Goal: Find specific page/section: Find specific page/section

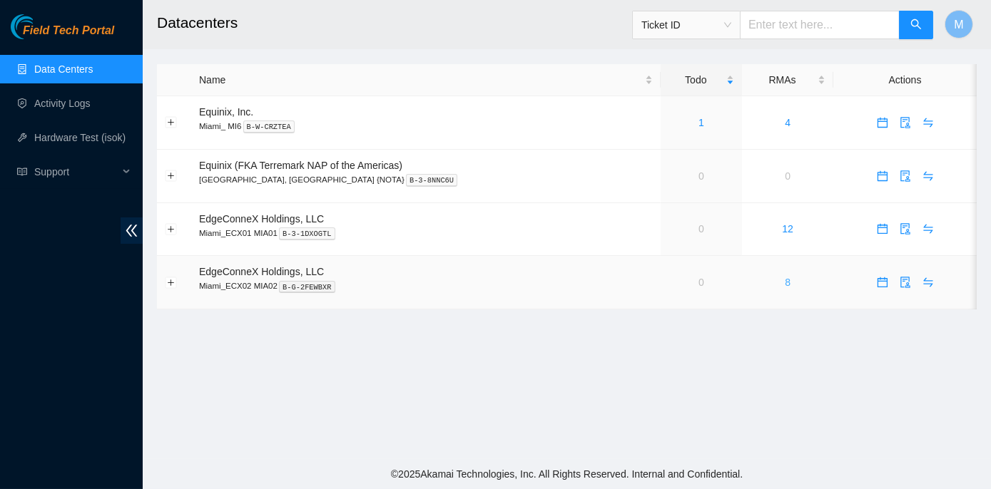
click at [785, 282] on link "8" at bounding box center [788, 282] width 6 height 11
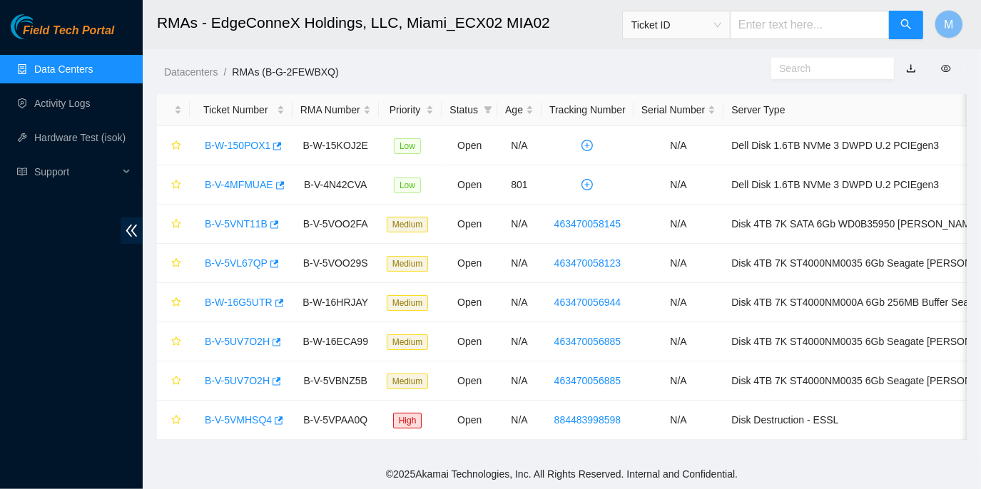
click at [56, 67] on link "Data Centers" at bounding box center [63, 68] width 58 height 11
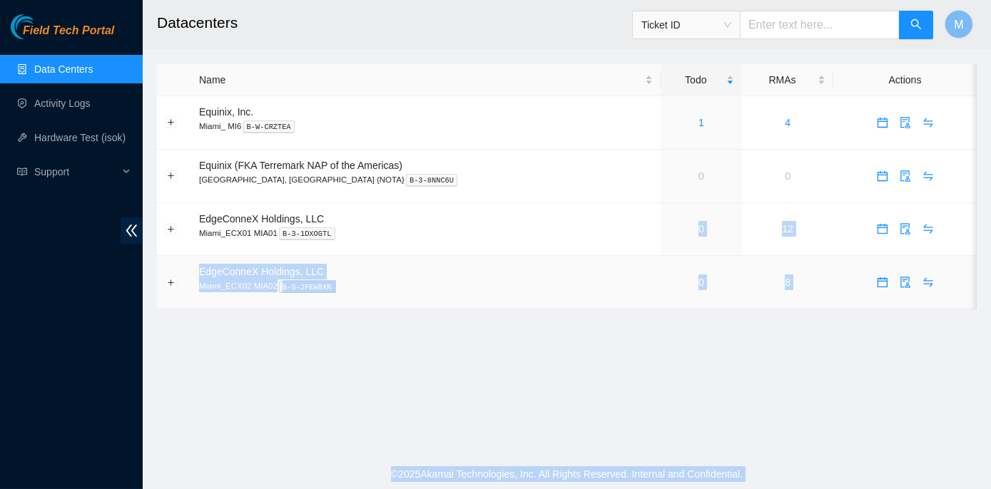
drag, startPoint x: 595, startPoint y: 249, endPoint x: 890, endPoint y: 278, distance: 296.8
click at [890, 278] on body "Field Tech Portal Data Centers Activity Logs Hardware Test (isok) Support Datac…" at bounding box center [495, 244] width 991 height 489
click at [509, 278] on td "EdgeConneX Holdings, LLC Miami_ECX02 MIA02 B-G-2FEWBXR" at bounding box center [425, 283] width 469 height 54
